Goal: Task Accomplishment & Management: Use online tool/utility

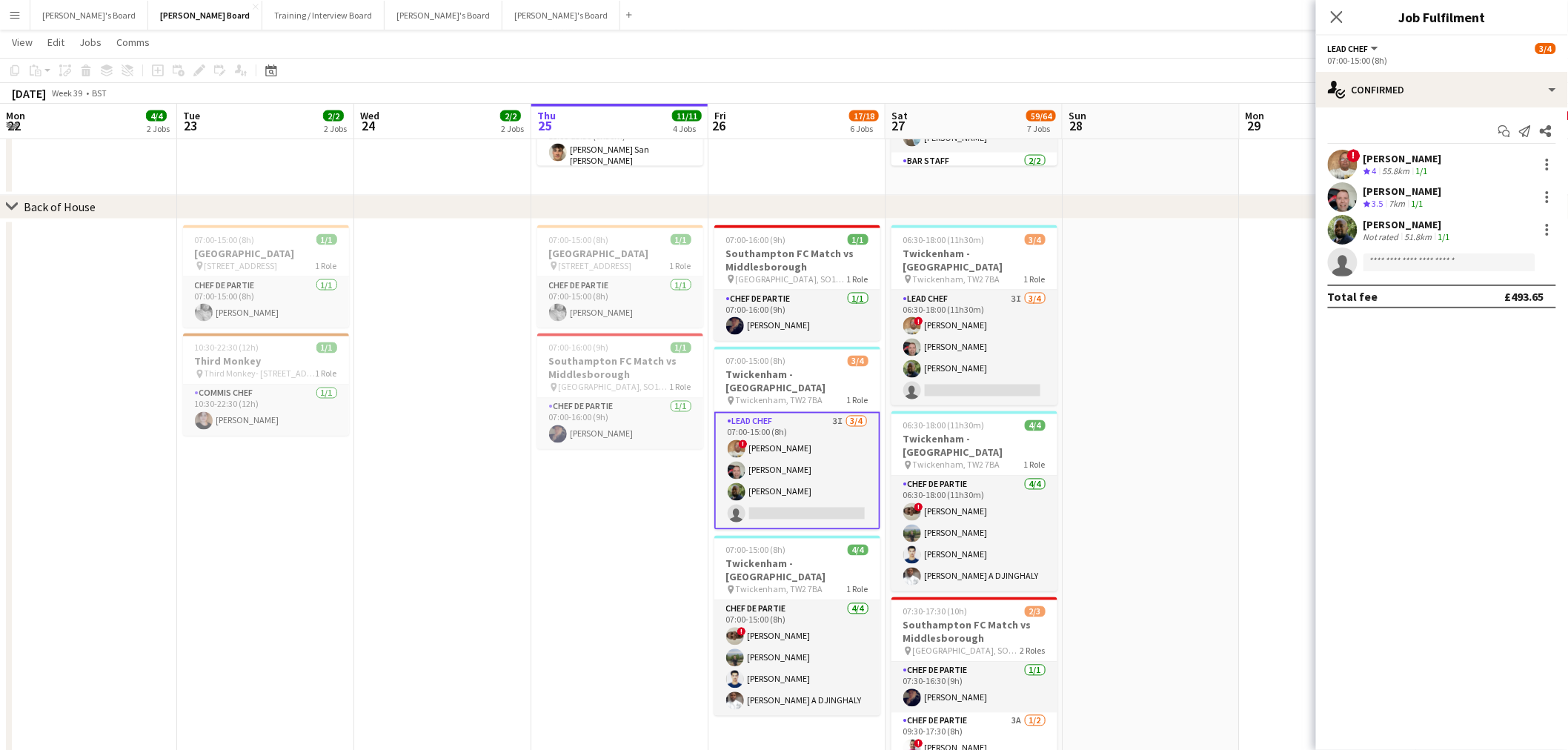
scroll to position [164, 0]
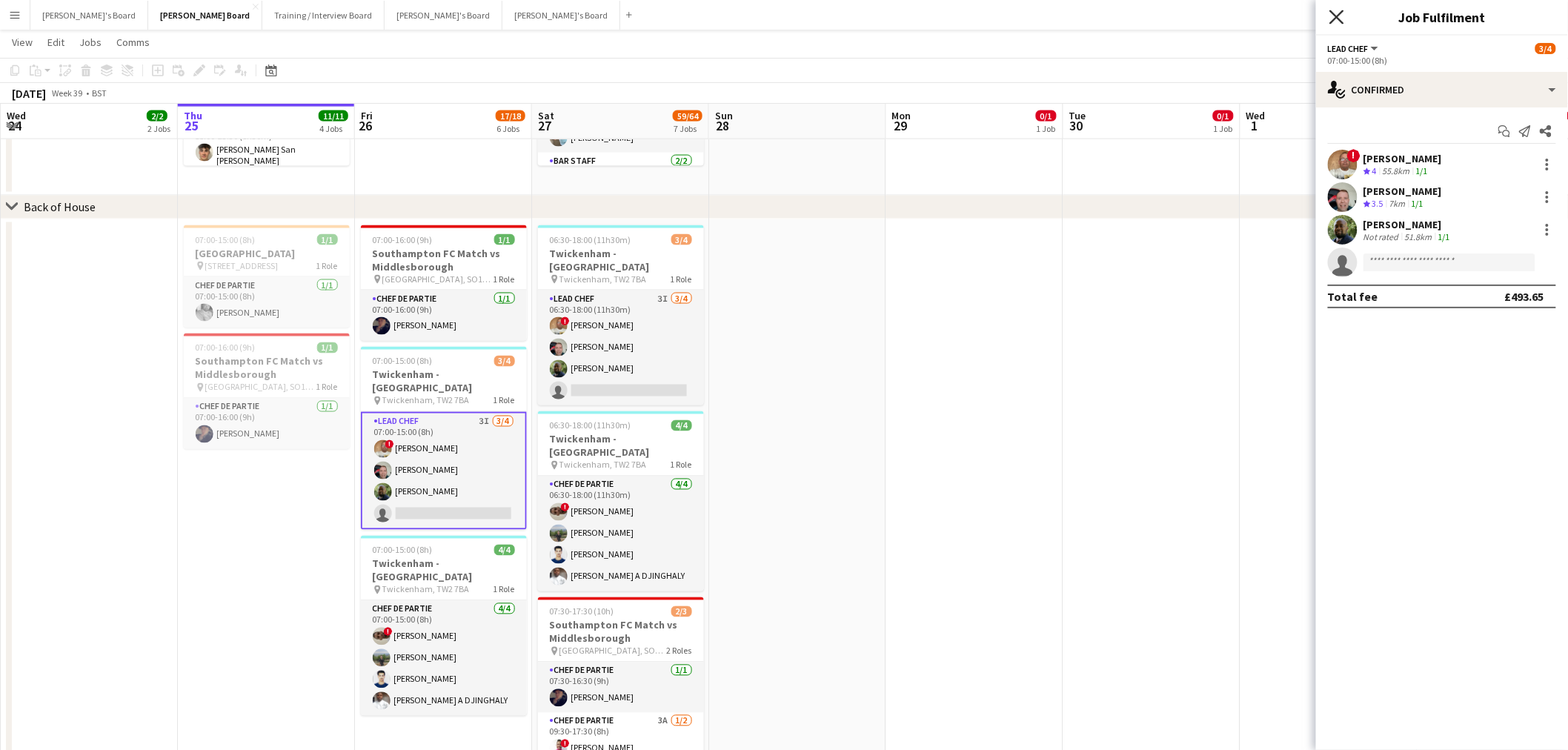
click at [1336, 11] on icon "Close pop-in" at bounding box center [1336, 16] width 14 height 14
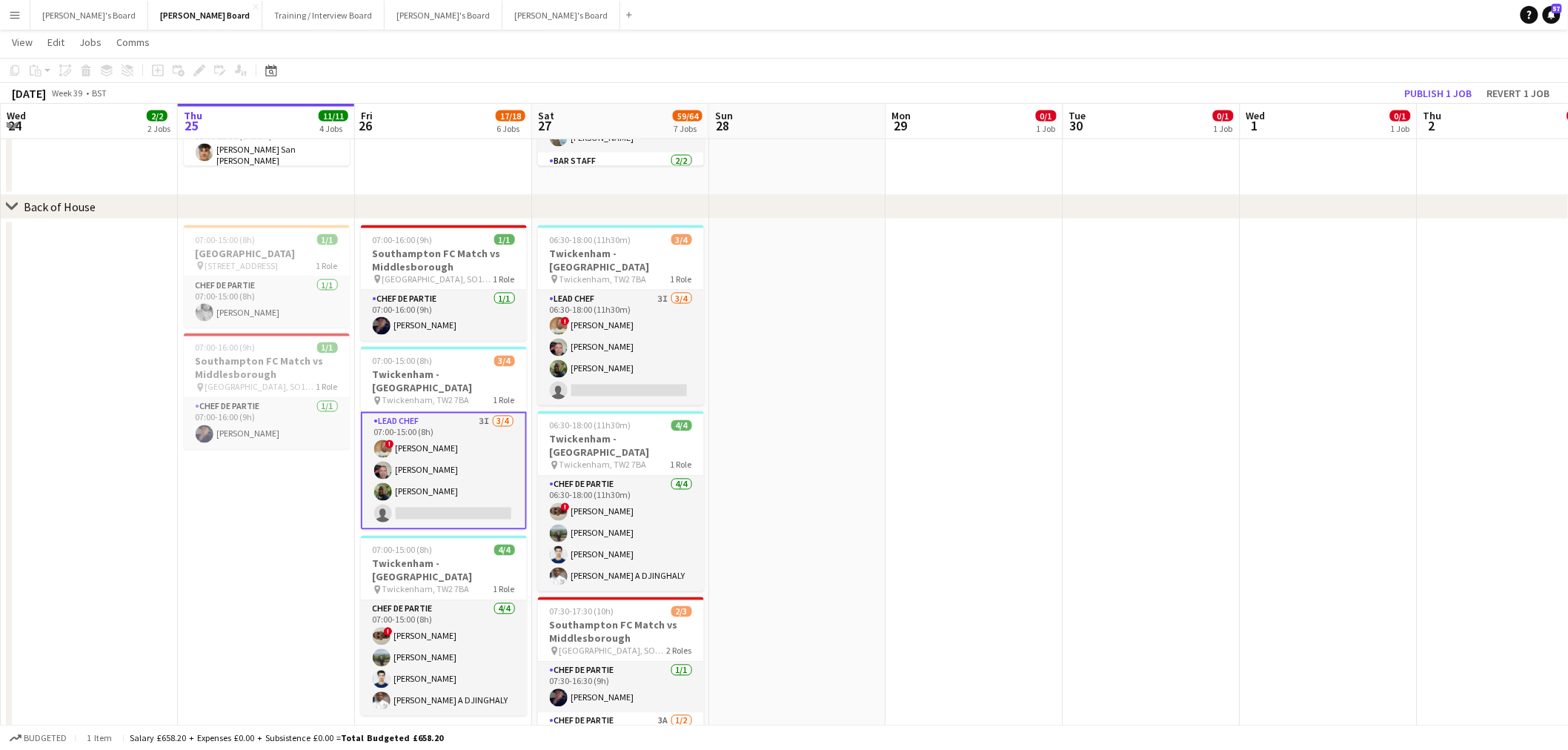
click at [5, 15] on button "Menu" at bounding box center [15, 15] width 29 height 29
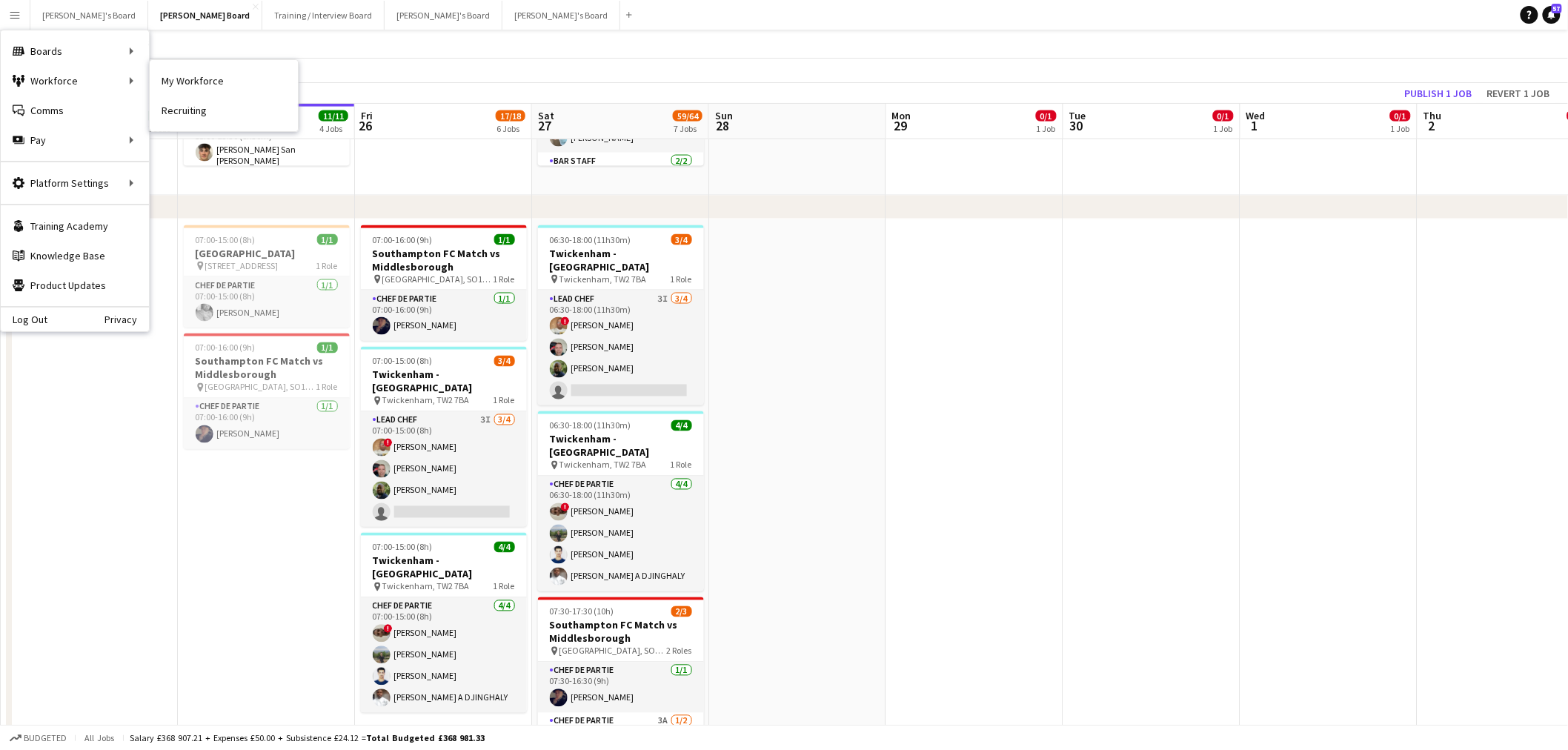
drag, startPoint x: 178, startPoint y: 83, endPoint x: 248, endPoint y: 134, distance: 86.6
click at [178, 83] on link "My Workforce" at bounding box center [223, 80] width 148 height 29
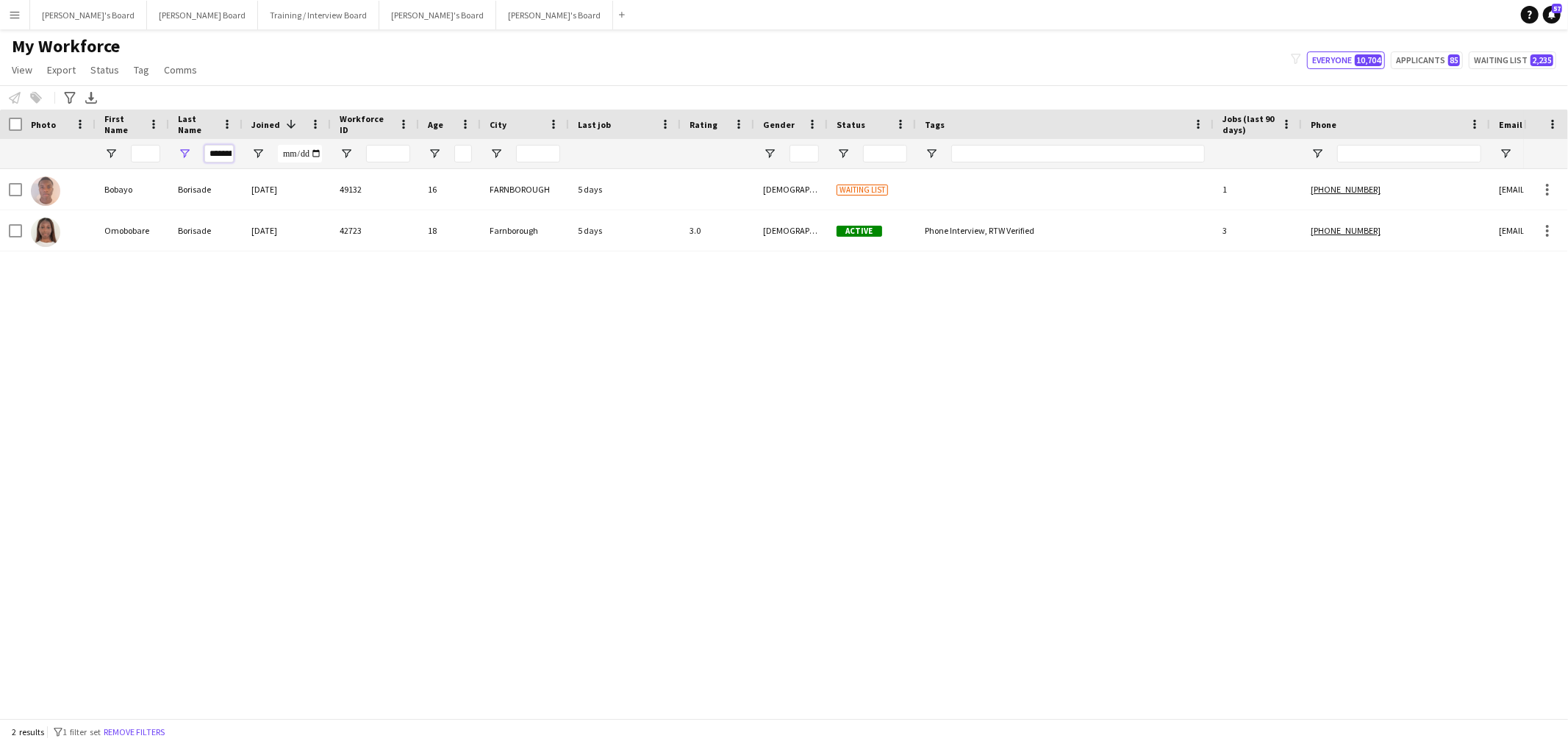
click at [219, 157] on input "********" at bounding box center [219, 153] width 29 height 18
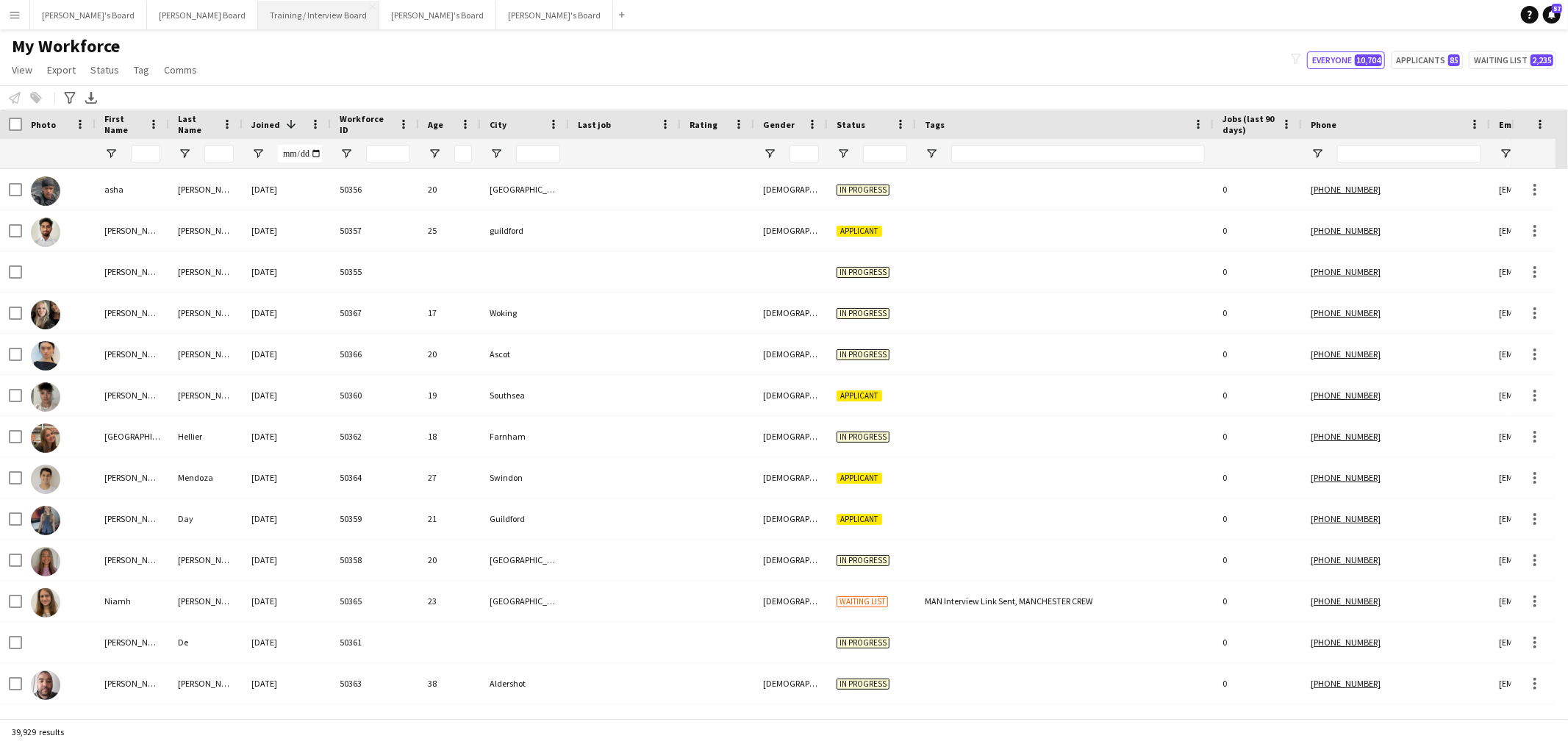
click at [272, 8] on button "Training / Interview Board Close" at bounding box center [318, 15] width 121 height 28
